Goal: Transaction & Acquisition: Purchase product/service

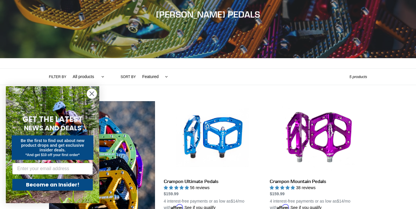
scroll to position [90, 0]
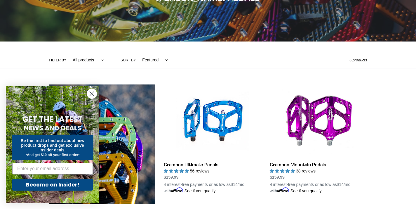
click at [93, 94] on circle "Close dialog" at bounding box center [92, 94] width 10 height 10
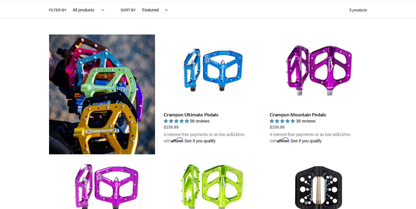
scroll to position [138, 0]
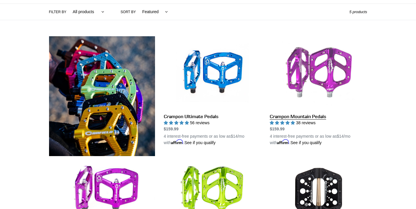
click at [308, 115] on link "Crampon Mountain Pedals" at bounding box center [318, 90] width 97 height 109
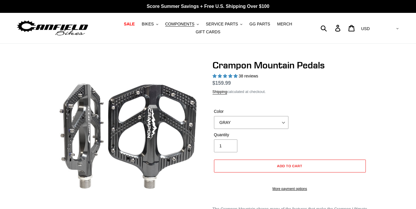
select select "highest-rating"
select select "BLUE"
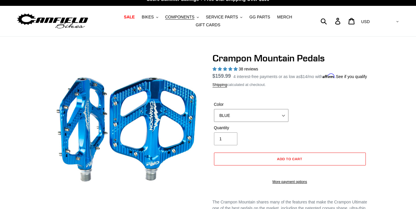
scroll to position [22, 0]
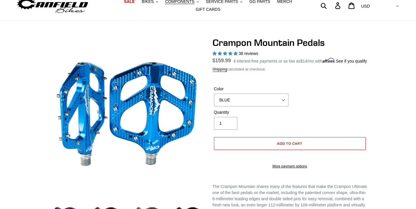
click at [287, 145] on span "Add to cart" at bounding box center [289, 143] width 25 height 4
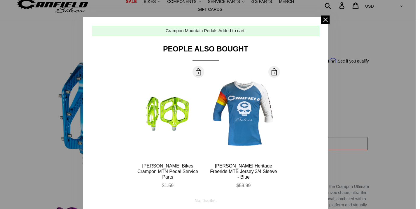
click at [175, 168] on div "Canfield Bikes Crampon MTN Pedal Service Parts" at bounding box center [167, 171] width 67 height 17
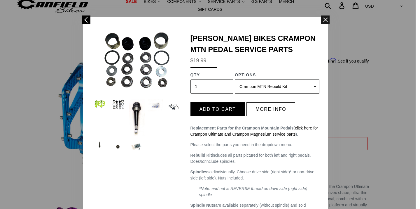
click at [322, 20] on span at bounding box center [325, 19] width 9 height 9
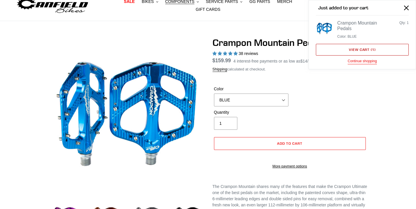
click at [379, 50] on link "View cart ( 1 )" at bounding box center [362, 50] width 93 height 12
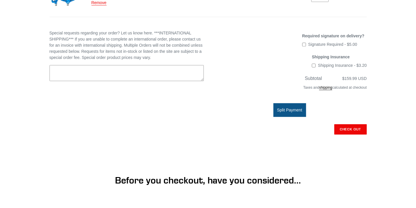
scroll to position [139, 0]
